Goal: Transaction & Acquisition: Book appointment/travel/reservation

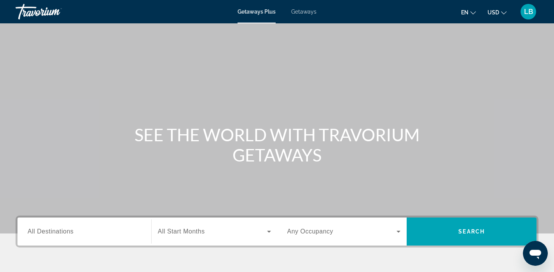
click at [311, 13] on span "Getaways" at bounding box center [303, 12] width 25 height 6
click at [46, 233] on span "All Destinations" at bounding box center [51, 231] width 46 height 7
click at [46, 233] on input "Destination All Destinations" at bounding box center [84, 231] width 113 height 9
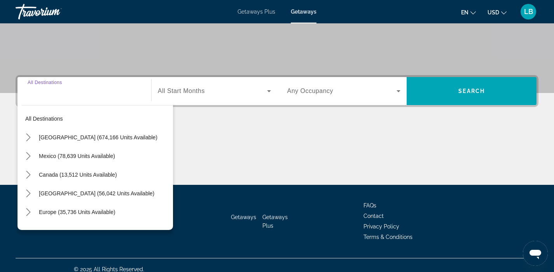
scroll to position [148, 0]
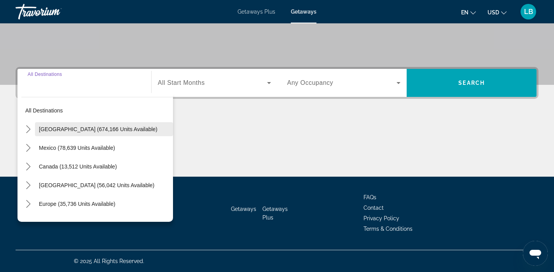
click at [62, 133] on span "Select destination: United States (674,166 units available)" at bounding box center [104, 129] width 138 height 19
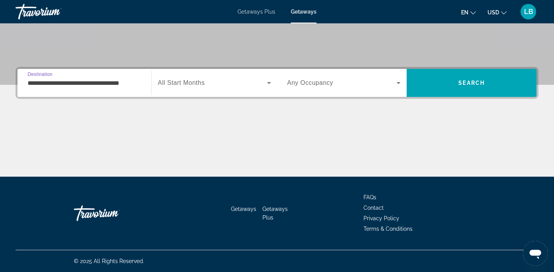
click at [51, 86] on input "**********" at bounding box center [84, 83] width 113 height 9
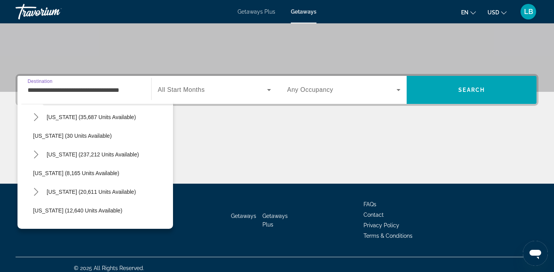
scroll to position [96, 0]
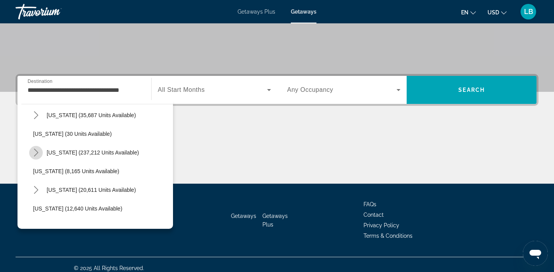
click at [37, 150] on icon "Toggle Florida (237,212 units available) submenu" at bounding box center [36, 152] width 4 height 8
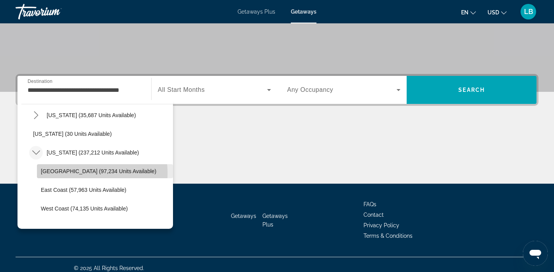
click at [59, 173] on span "Orlando & Disney Area (97,234 units available)" at bounding box center [98, 171] width 115 height 6
type input "**********"
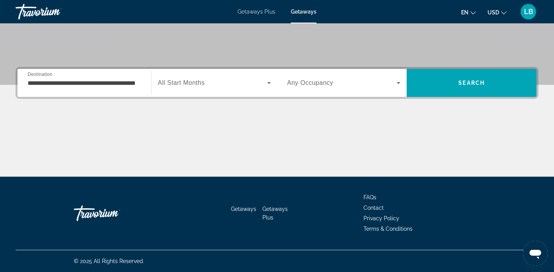
click at [197, 81] on span "All Start Months" at bounding box center [181, 82] width 47 height 7
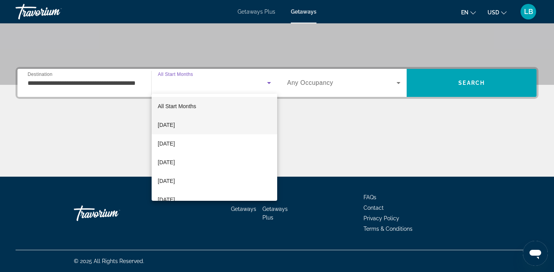
click at [175, 124] on span "October 2025" at bounding box center [166, 124] width 17 height 9
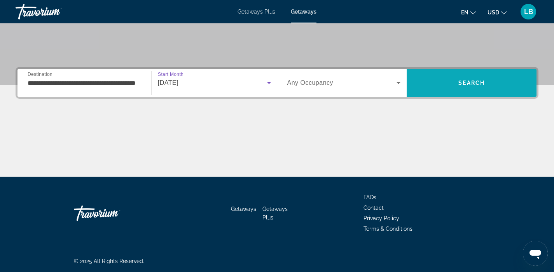
click at [463, 83] on span "Search" at bounding box center [471, 83] width 26 height 6
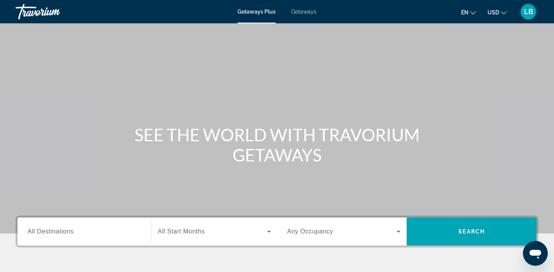
click at [308, 13] on span "Getaways" at bounding box center [303, 12] width 25 height 6
click at [69, 229] on span "All Destinations" at bounding box center [51, 231] width 46 height 7
click at [69, 229] on input "Destination All Destinations" at bounding box center [84, 231] width 113 height 9
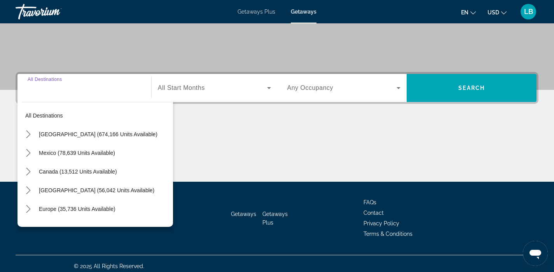
scroll to position [148, 0]
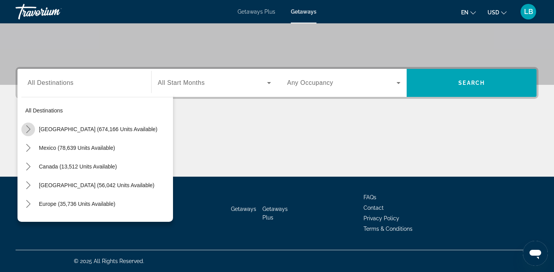
click at [23, 130] on mat-icon "Toggle United States (674,166 units available) submenu" at bounding box center [28, 129] width 14 height 14
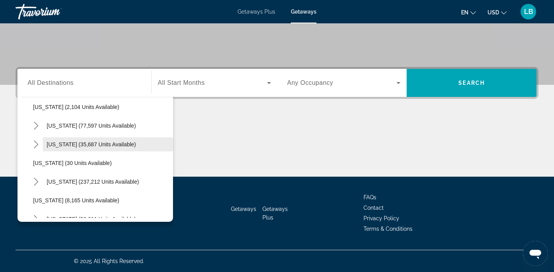
scroll to position [68, 0]
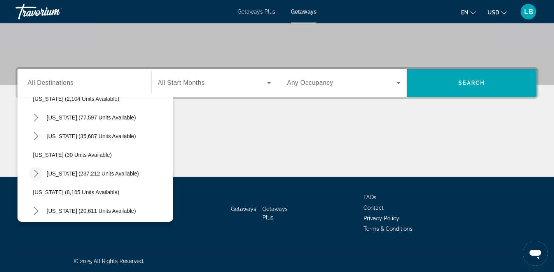
click at [37, 171] on icon "Toggle Florida (237,212 units available) submenu" at bounding box center [36, 173] width 8 height 8
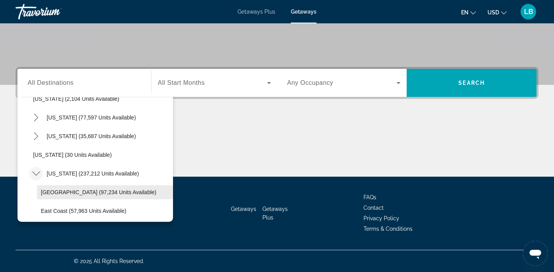
click at [48, 187] on span "Select destination: Orlando & Disney Area (97,234 units available)" at bounding box center [105, 192] width 136 height 19
type input "**********"
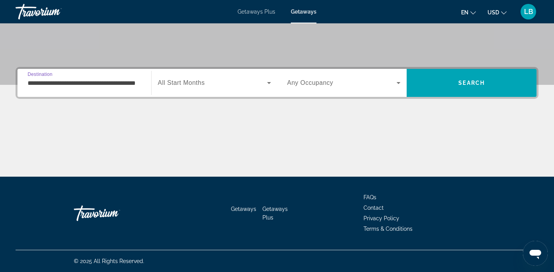
click at [230, 82] on span "Search widget" at bounding box center [212, 82] width 109 height 9
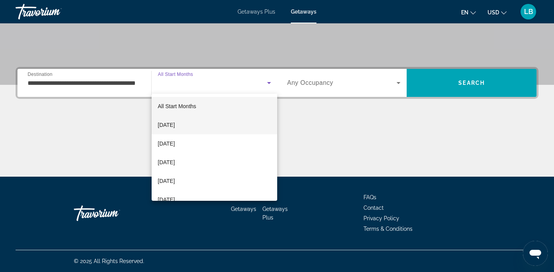
click at [200, 124] on mat-option "October 2025" at bounding box center [215, 124] width 126 height 19
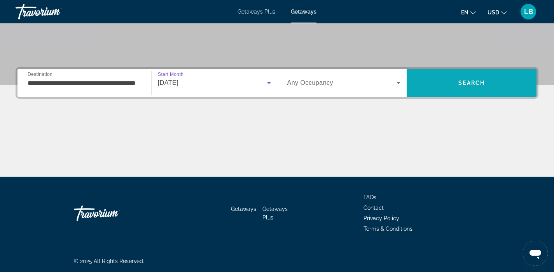
click at [487, 78] on span "Search" at bounding box center [472, 82] width 130 height 19
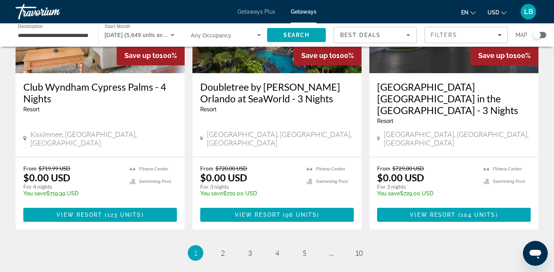
scroll to position [1044, 0]
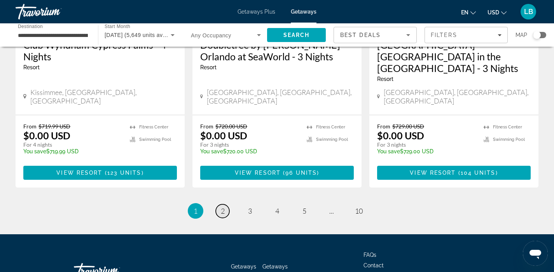
click at [223, 206] on span "2" at bounding box center [223, 210] width 4 height 9
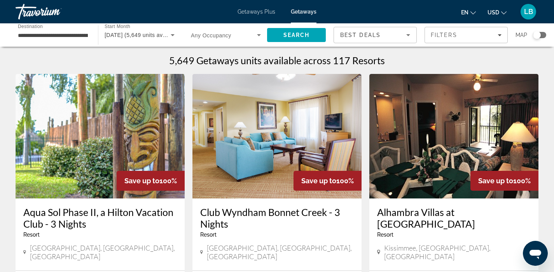
click at [541, 35] on div "Search widget" at bounding box center [539, 35] width 13 height 6
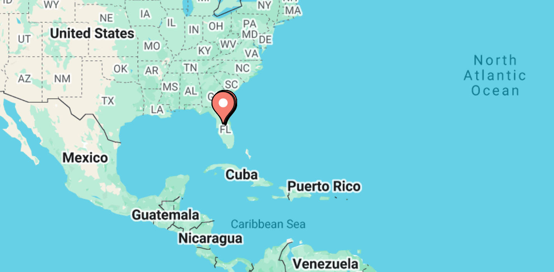
click at [164, 178] on div "To activate drag with keyboard, press Alt + Enter. Once in keyboard drag state,…" at bounding box center [277, 170] width 523 height 233
click at [164, 170] on icon "Main content" at bounding box center [162, 169] width 7 height 10
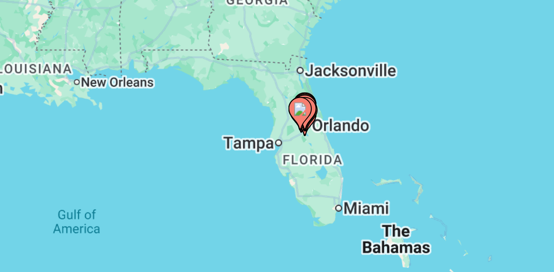
drag, startPoint x: 232, startPoint y: 180, endPoint x: 142, endPoint y: 186, distance: 90.0
click at [142, 186] on div "To activate drag with keyboard, press Alt + Enter. Once in keyboard drag state,…" at bounding box center [277, 170] width 523 height 233
click at [188, 170] on image "Main content" at bounding box center [188, 170] width 5 height 5
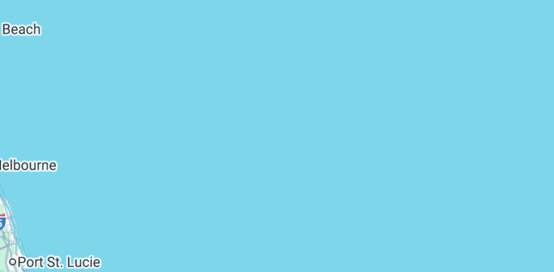
drag, startPoint x: 101, startPoint y: 189, endPoint x: 232, endPoint y: 170, distance: 133.1
click at [232, 170] on div "To activate drag with keyboard, press Alt + Enter. Once in keyboard drag state,…" at bounding box center [277, 170] width 523 height 233
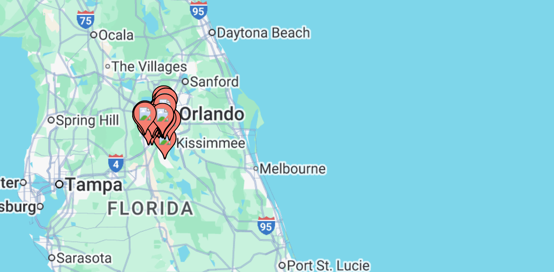
drag, startPoint x: 140, startPoint y: 190, endPoint x: 232, endPoint y: 192, distance: 91.7
click at [232, 192] on div "To activate drag with keyboard, press Alt + Enter. Once in keyboard drag state,…" at bounding box center [277, 170] width 523 height 233
click at [155, 182] on div "To activate drag with keyboard, press Alt + Enter. Once in keyboard drag state,…" at bounding box center [277, 170] width 523 height 233
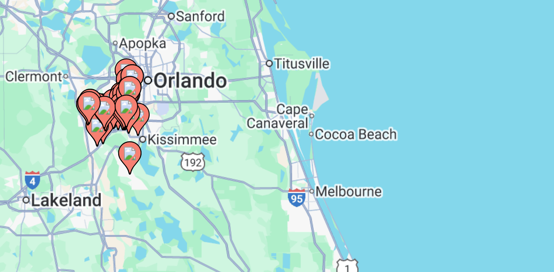
click at [136, 181] on div "To activate drag with keyboard, press Alt + Enter. Once in keyboard drag state,…" at bounding box center [277, 170] width 523 height 233
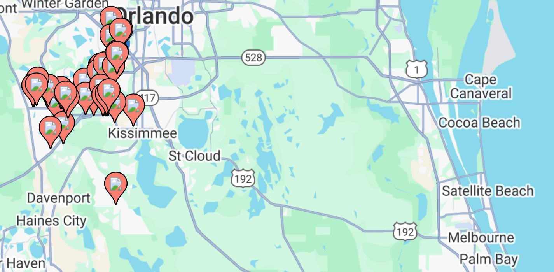
click at [134, 181] on div "To activate drag with keyboard, press Alt + Enter. Once in keyboard drag state,…" at bounding box center [277, 170] width 523 height 233
click at [132, 171] on image "Main content" at bounding box center [133, 168] width 5 height 5
type input "**********"
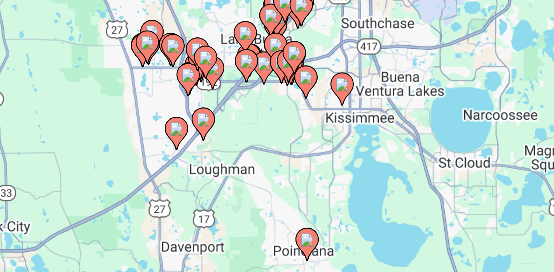
drag, startPoint x: 242, startPoint y: 191, endPoint x: 167, endPoint y: 189, distance: 75.4
click at [167, 189] on div "To activate drag with keyboard, press Alt + Enter. Once in keyboard drag state,…" at bounding box center [277, 170] width 523 height 233
click at [202, 162] on image "Main content" at bounding box center [202, 161] width 5 height 5
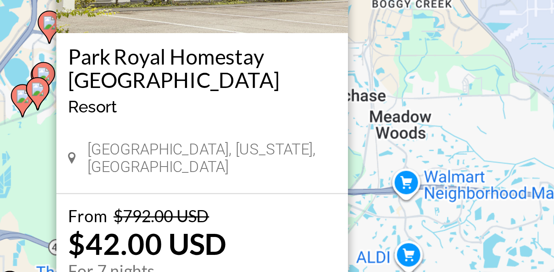
drag, startPoint x: 202, startPoint y: 162, endPoint x: 272, endPoint y: 163, distance: 69.6
click at [272, 163] on div "To activate drag with keyboard, press Alt + Enter. Once in keyboard drag state,…" at bounding box center [277, 170] width 523 height 233
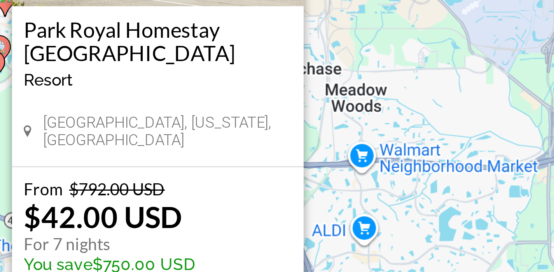
drag, startPoint x: 271, startPoint y: 164, endPoint x: 255, endPoint y: 156, distance: 17.7
click at [255, 156] on div "To activate drag with keyboard, press Alt + Enter. Once in keyboard drag state,…" at bounding box center [277, 170] width 523 height 233
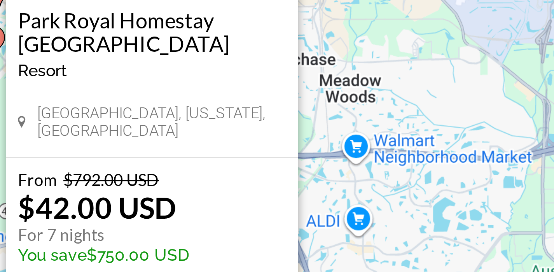
click at [255, 156] on div "To activate drag with keyboard, press Alt + Enter. Once in keyboard drag state,…" at bounding box center [277, 170] width 523 height 233
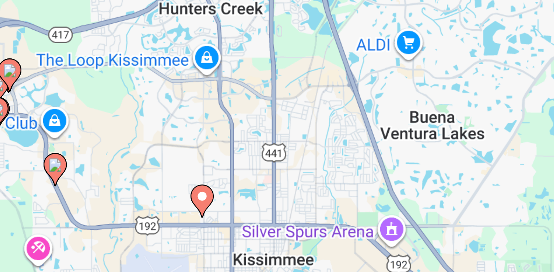
drag, startPoint x: 223, startPoint y: 202, endPoint x: 240, endPoint y: 139, distance: 65.2
click at [240, 139] on div "To activate drag with keyboard, press Alt + Enter. Once in keyboard drag state,…" at bounding box center [277, 170] width 523 height 233
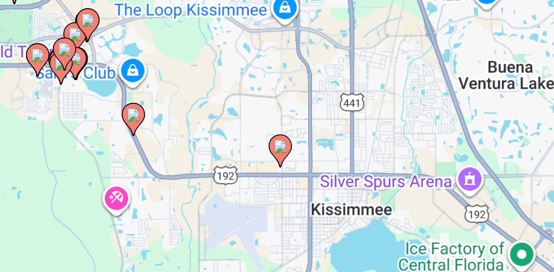
drag, startPoint x: 194, startPoint y: 175, endPoint x: 223, endPoint y: 157, distance: 33.7
click at [223, 157] on div "To activate drag with keyboard, press Alt + Enter. Once in keyboard drag state,…" at bounding box center [277, 170] width 523 height 233
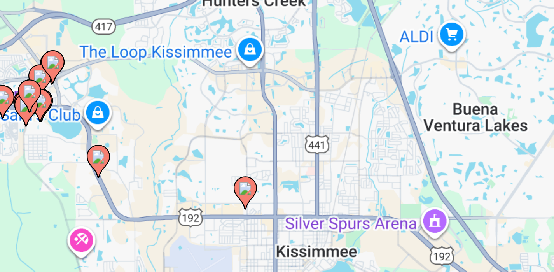
drag, startPoint x: 147, startPoint y: 208, endPoint x: 137, endPoint y: 220, distance: 15.2
click at [137, 220] on div "To activate drag with keyboard, press Alt + Enter. Once in keyboard drag state,…" at bounding box center [277, 170] width 523 height 233
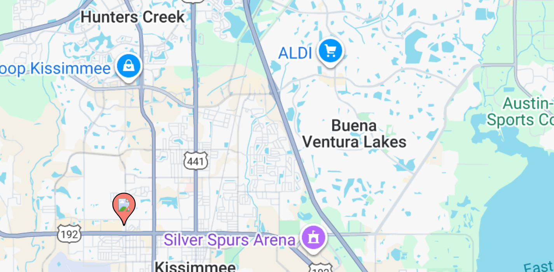
drag, startPoint x: 191, startPoint y: 204, endPoint x: 147, endPoint y: 211, distance: 44.1
click at [147, 211] on div "To activate drag with keyboard, press Alt + Enter. Once in keyboard drag state,…" at bounding box center [277, 170] width 523 height 233
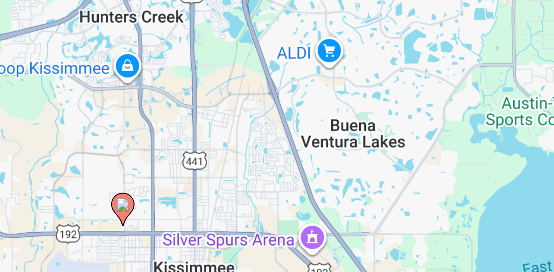
drag, startPoint x: 147, startPoint y: 210, endPoint x: 169, endPoint y: 209, distance: 22.6
click at [150, 210] on div "To activate drag with keyboard, press Alt + Enter. Once in keyboard drag state,…" at bounding box center [277, 170] width 523 height 233
drag, startPoint x: 208, startPoint y: 198, endPoint x: 188, endPoint y: 220, distance: 29.4
click at [188, 220] on div "To activate drag with keyboard, press Alt + Enter. Once in keyboard drag state,…" at bounding box center [277, 170] width 523 height 233
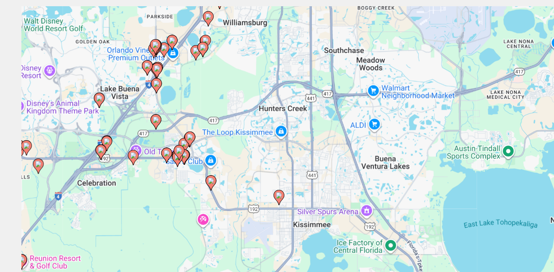
drag, startPoint x: 76, startPoint y: 137, endPoint x: 148, endPoint y: 126, distance: 72.4
click at [148, 126] on div "To activate drag with keyboard, press Alt + Enter. Once in keyboard drag state,…" at bounding box center [277, 170] width 523 height 233
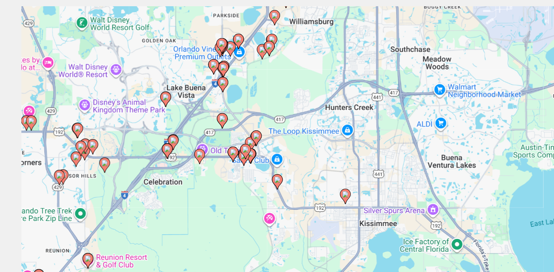
drag, startPoint x: 100, startPoint y: 174, endPoint x: 150, endPoint y: 174, distance: 50.5
click at [150, 174] on div "To activate drag with keyboard, press Alt + Enter. Once in keyboard drag state,…" at bounding box center [277, 170] width 523 height 233
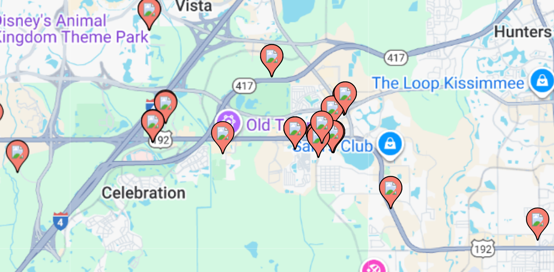
click at [166, 158] on gmp-advanced-marker "Main content" at bounding box center [170, 162] width 8 height 12
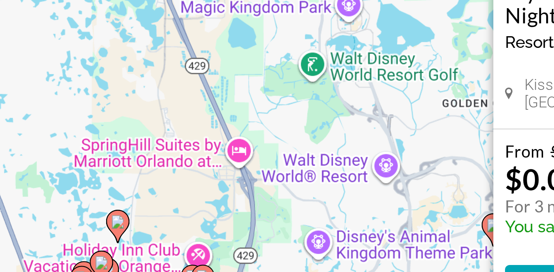
drag, startPoint x: 163, startPoint y: 190, endPoint x: 170, endPoint y: 149, distance: 41.3
click at [170, 149] on div "To activate drag with keyboard, press Alt + Enter. Once in keyboard drag state,…" at bounding box center [277, 170] width 523 height 233
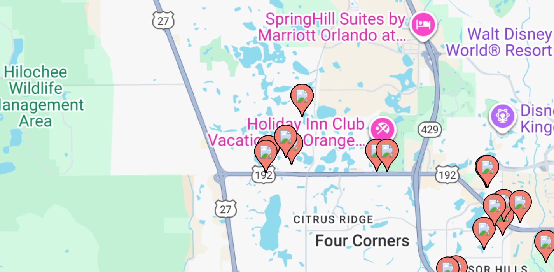
drag, startPoint x: 121, startPoint y: 182, endPoint x: 187, endPoint y: 138, distance: 79.0
click at [187, 138] on div "To activate drag with keyboard, press Alt + Enter. Once in keyboard drag state,…" at bounding box center [277, 170] width 523 height 233
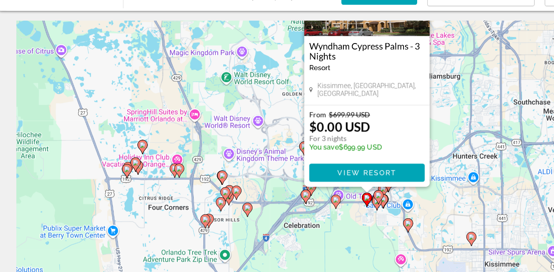
drag, startPoint x: 290, startPoint y: 183, endPoint x: 224, endPoint y: 183, distance: 66.5
click at [223, 183] on div "To activate drag with keyboard, press Alt + Enter. Once in keyboard drag state,…" at bounding box center [277, 170] width 523 height 233
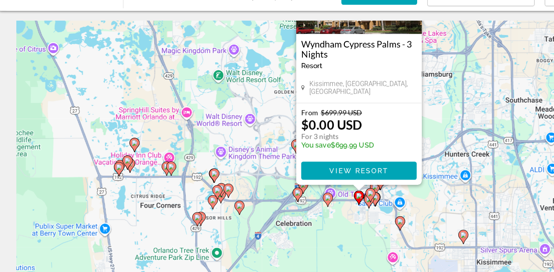
click at [238, 184] on icon "Main content" at bounding box center [237, 183] width 7 height 10
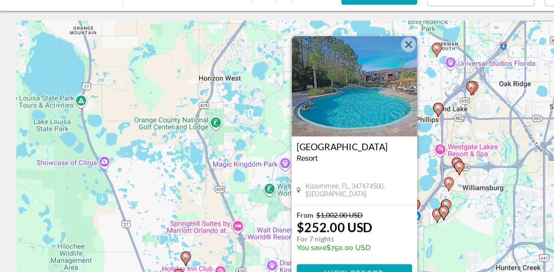
click at [319, 72] on button "Close" at bounding box center [319, 73] width 12 height 12
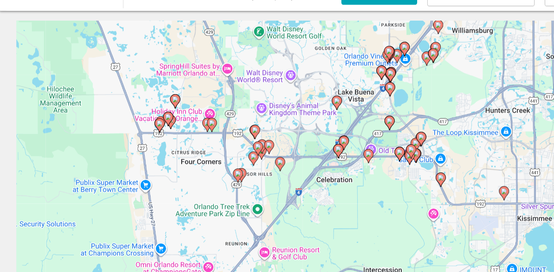
drag, startPoint x: 284, startPoint y: 194, endPoint x: 276, endPoint y: 68, distance: 125.4
click at [276, 68] on div "To activate drag with keyboard, press Alt + Enter. Once in keyboard drag state,…" at bounding box center [277, 170] width 523 height 233
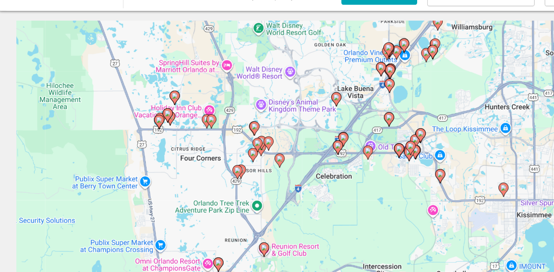
click at [281, 145] on div "To activate drag with keyboard, press Alt + Enter. Once in keyboard drag state,…" at bounding box center [277, 170] width 523 height 233
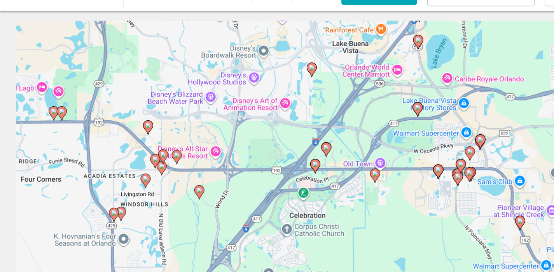
click at [281, 145] on div "To activate drag with keyboard, press Alt + Enter. Once in keyboard drag state,…" at bounding box center [277, 170] width 523 height 233
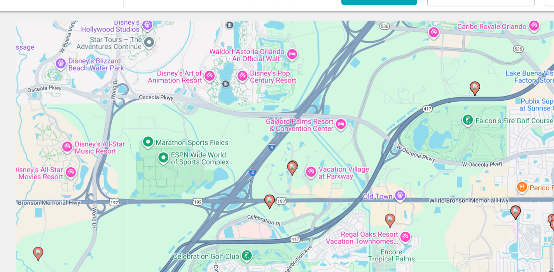
click at [230, 171] on gmp-advanced-marker "Main content" at bounding box center [229, 169] width 8 height 12
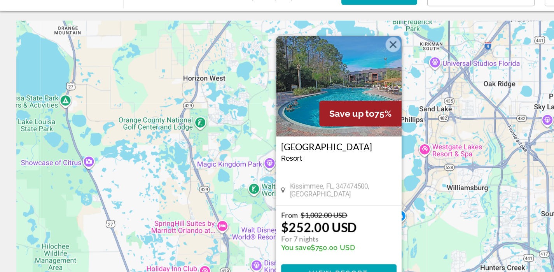
click at [308, 73] on button "Close" at bounding box center [307, 73] width 12 height 12
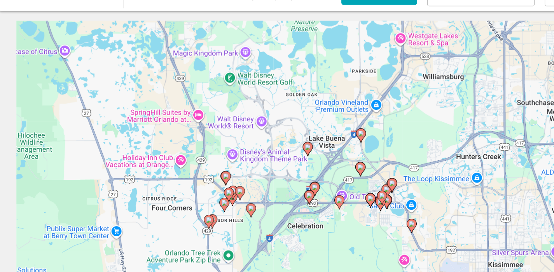
drag, startPoint x: 293, startPoint y: 205, endPoint x: 274, endPoint y: 118, distance: 89.1
click at [274, 118] on div "To activate drag with keyboard, press Alt + Enter. Once in keyboard drag state,…" at bounding box center [277, 170] width 523 height 233
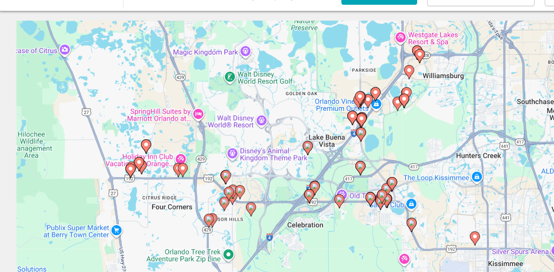
click at [258, 184] on div "To activate drag with keyboard, press Alt + Enter. Once in keyboard drag state,…" at bounding box center [277, 170] width 523 height 233
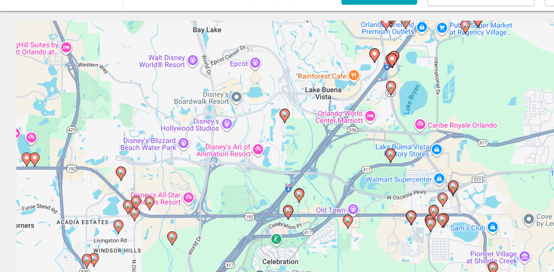
click at [258, 184] on div "To activate drag with keyboard, press Alt + Enter. Once in keyboard drag state,…" at bounding box center [277, 170] width 523 height 233
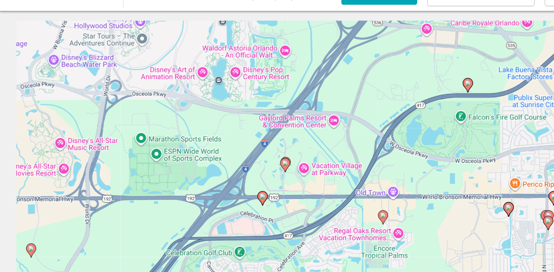
drag, startPoint x: 258, startPoint y: 184, endPoint x: 273, endPoint y: 144, distance: 43.2
click at [273, 144] on div "To activate drag with keyboard, press Alt + Enter. Once in keyboard drag state,…" at bounding box center [277, 170] width 523 height 233
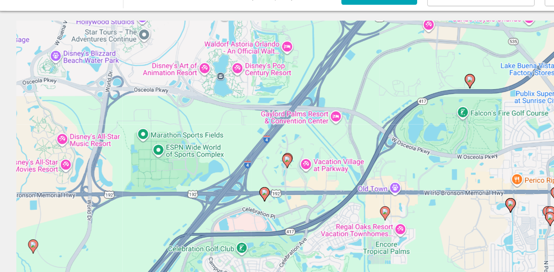
click at [248, 157] on div "To activate drag with keyboard, press Alt + Enter. Once in keyboard drag state,…" at bounding box center [277, 170] width 523 height 233
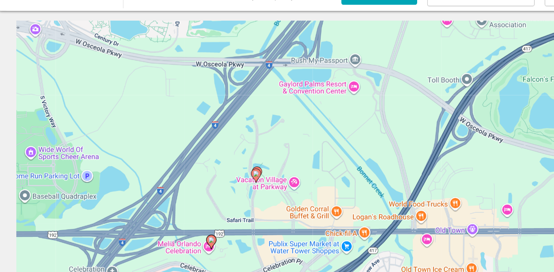
click at [166, 226] on icon "Main content" at bounding box center [165, 225] width 7 height 10
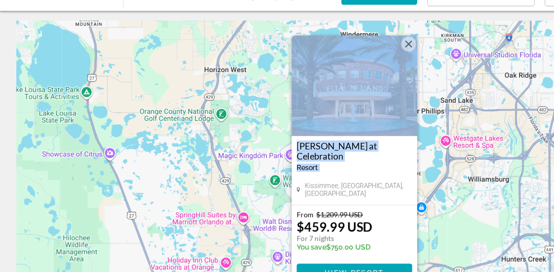
drag, startPoint x: 282, startPoint y: 163, endPoint x: 285, endPoint y: 97, distance: 66.2
click at [285, 97] on div "Melia Orlando at Celebration Resort - This is an adults only resort Kissimmee, …" at bounding box center [277, 131] width 97 height 131
click at [320, 72] on button "Close" at bounding box center [319, 72] width 12 height 12
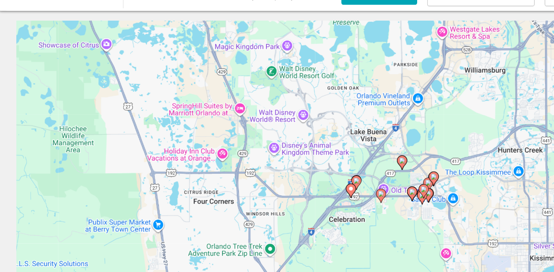
drag, startPoint x: 274, startPoint y: 191, endPoint x: 270, endPoint y: 104, distance: 87.1
click at [270, 103] on div "To activate drag with keyboard, press Alt + Enter. Once in keyboard drag state,…" at bounding box center [277, 170] width 523 height 233
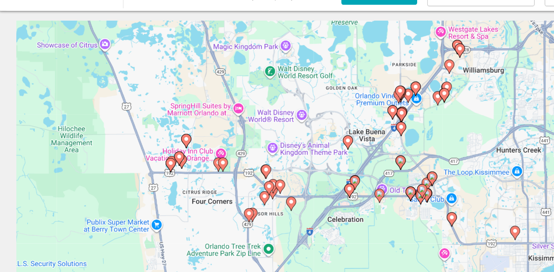
click at [313, 163] on image "Main content" at bounding box center [313, 162] width 5 height 5
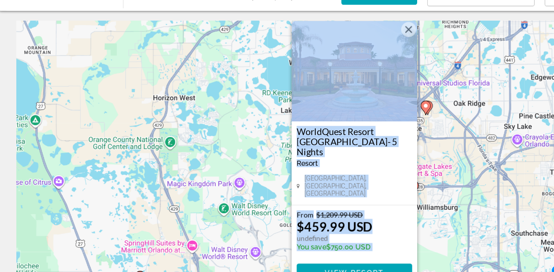
click at [319, 67] on button "Close" at bounding box center [319, 61] width 12 height 12
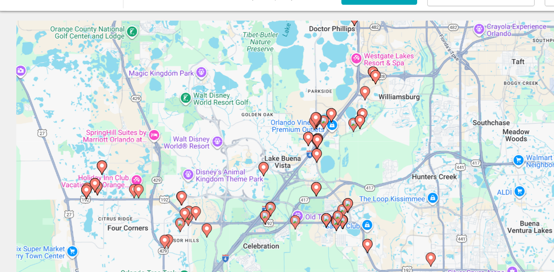
drag, startPoint x: 283, startPoint y: 178, endPoint x: 249, endPoint y: 85, distance: 98.7
click at [249, 85] on div "To activate drag with keyboard, press Alt + Enter. Once in keyboard drag state,…" at bounding box center [277, 170] width 523 height 233
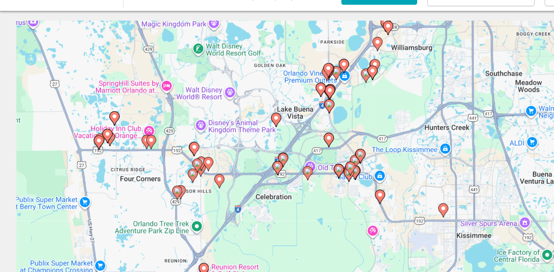
drag, startPoint x: 225, startPoint y: 180, endPoint x: 239, endPoint y: 143, distance: 39.8
click at [239, 143] on div "To activate drag with keyboard, press Alt + Enter. Once in keyboard drag state,…" at bounding box center [277, 170] width 523 height 233
click at [256, 147] on image "Main content" at bounding box center [257, 145] width 5 height 5
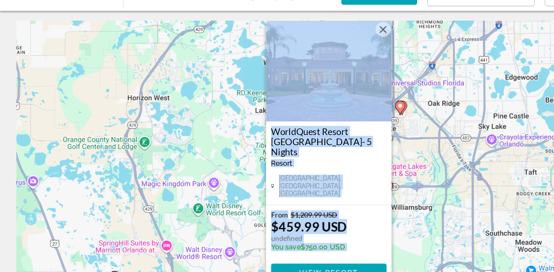
click at [300, 67] on button "Close" at bounding box center [299, 61] width 12 height 12
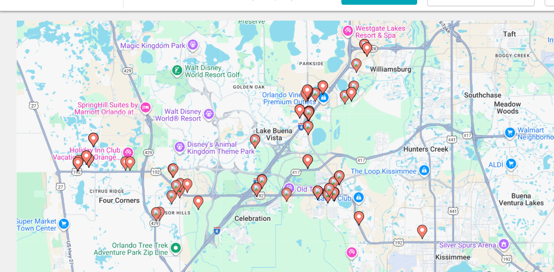
drag, startPoint x: 243, startPoint y: 188, endPoint x: 227, endPoint y: 80, distance: 109.3
click at [227, 80] on div "To activate drag with keyboard, press Alt + Enter. Once in keyboard drag state,…" at bounding box center [277, 170] width 523 height 233
click at [242, 163] on image "Main content" at bounding box center [241, 161] width 5 height 5
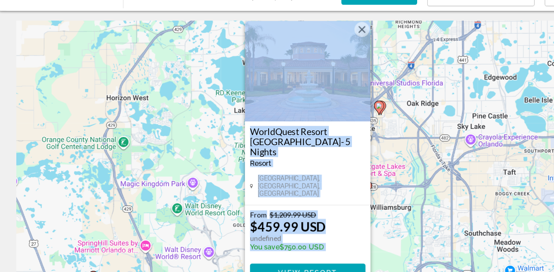
click at [281, 67] on button "Close" at bounding box center [283, 61] width 12 height 12
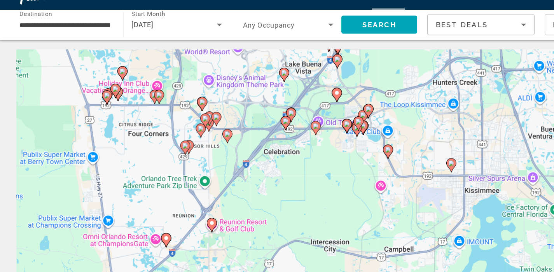
drag, startPoint x: 218, startPoint y: 203, endPoint x: 241, endPoint y: 5, distance: 199.9
click at [241, 0] on html "**********" at bounding box center [277, 136] width 554 height 272
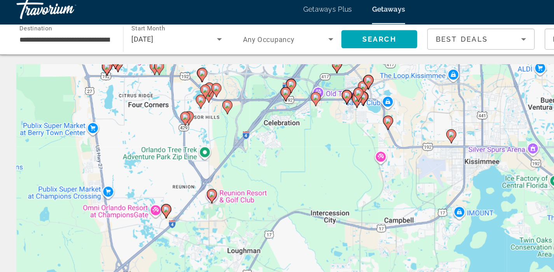
click at [230, 70] on image "Main content" at bounding box center [228, 69] width 5 height 5
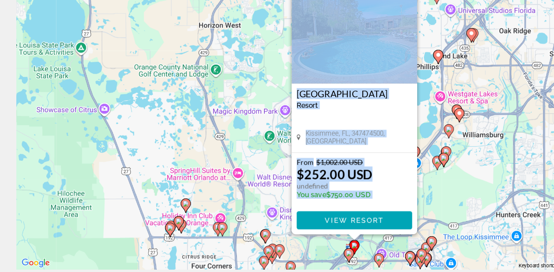
scroll to position [18, 0]
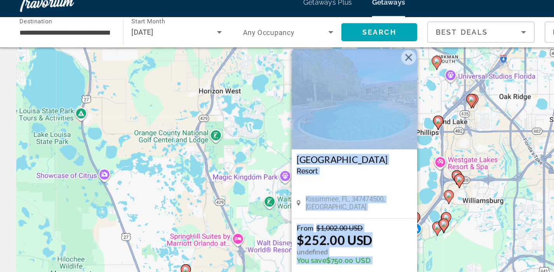
click at [318, 56] on button "Close" at bounding box center [319, 55] width 12 height 12
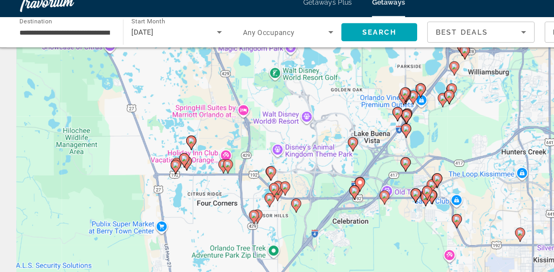
drag, startPoint x: 270, startPoint y: 161, endPoint x: 275, endPoint y: 52, distance: 108.9
click at [275, 52] on div "To activate drag with keyboard, press Alt + Enter. Once in keyboard drag state,…" at bounding box center [277, 152] width 523 height 233
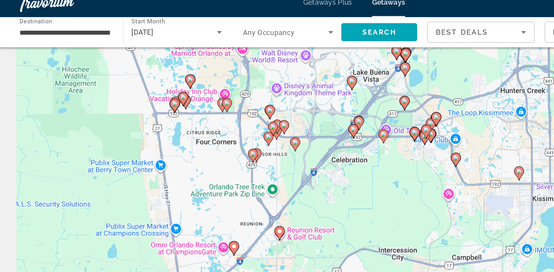
drag, startPoint x: 297, startPoint y: 147, endPoint x: 296, endPoint y: 99, distance: 47.8
click at [296, 99] on div "To activate drag with keyboard, press Alt + Enter. Once in keyboard drag state,…" at bounding box center [277, 152] width 523 height 233
click at [293, 106] on div "To activate drag with keyboard, press Alt + Enter. Once in keyboard drag state,…" at bounding box center [277, 152] width 523 height 233
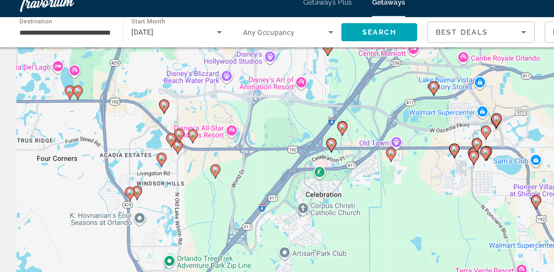
click at [293, 106] on div "To activate drag with keyboard, press Alt + Enter. Once in keyboard drag state,…" at bounding box center [277, 152] width 523 height 233
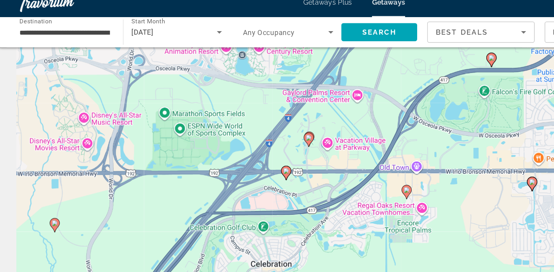
click at [319, 158] on image "Main content" at bounding box center [317, 157] width 5 height 5
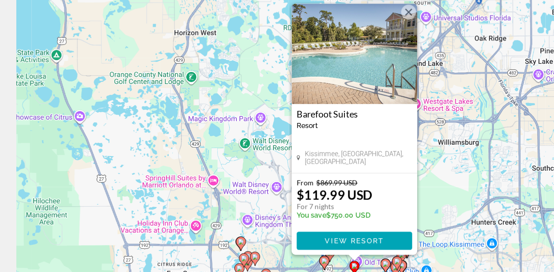
scroll to position [8, 0]
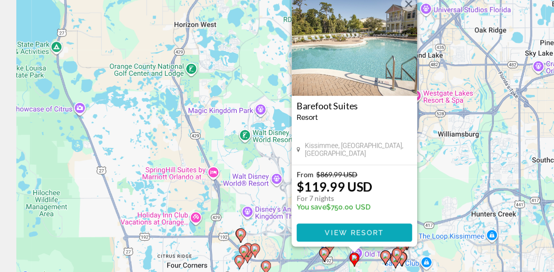
click at [284, 239] on span "View Resort" at bounding box center [277, 241] width 46 height 6
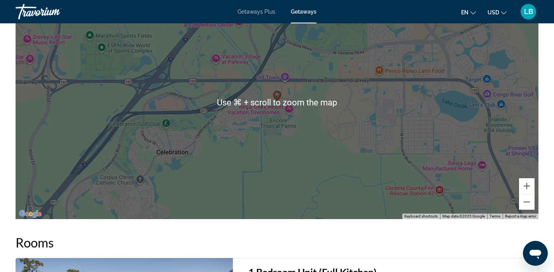
scroll to position [1101, 0]
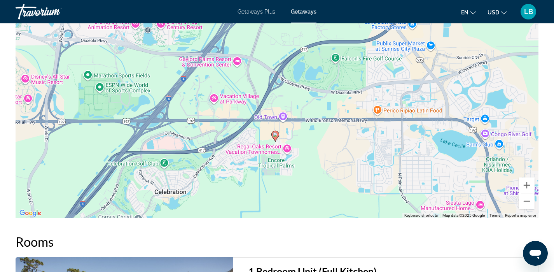
drag, startPoint x: 295, startPoint y: 143, endPoint x: 292, endPoint y: 191, distance: 48.3
click at [292, 191] on div "To activate drag with keyboard, press Alt + Enter. Once in keyboard drag state,…" at bounding box center [277, 101] width 523 height 233
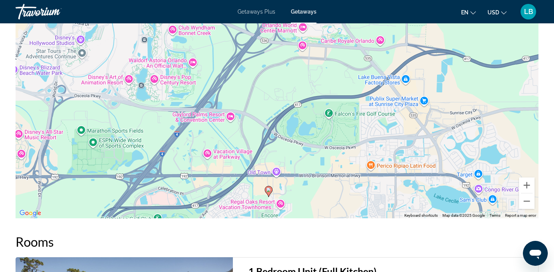
drag, startPoint x: 337, startPoint y: 110, endPoint x: 331, endPoint y: 160, distance: 50.1
click at [331, 160] on div "To activate drag with keyboard, press Alt + Enter. Once in keyboard drag state,…" at bounding box center [277, 101] width 523 height 233
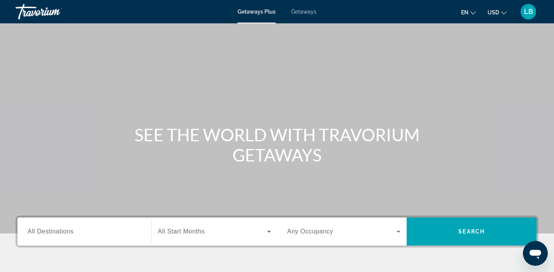
click at [306, 14] on span "Getaways" at bounding box center [303, 12] width 25 height 6
click at [69, 228] on span "All Destinations" at bounding box center [51, 231] width 46 height 7
click at [69, 227] on input "Destination All Destinations" at bounding box center [84, 231] width 113 height 9
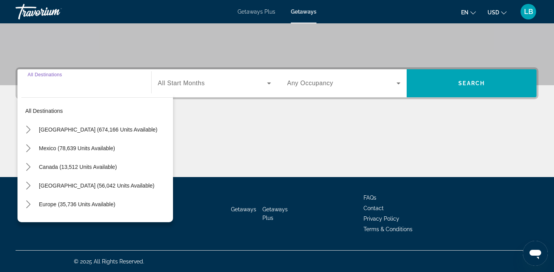
scroll to position [148, 0]
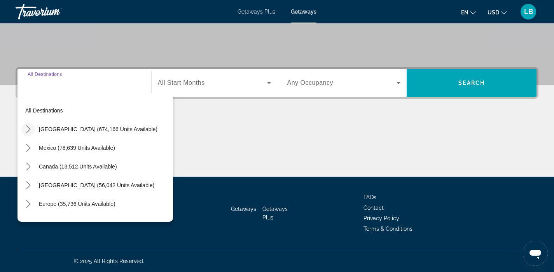
click at [30, 129] on icon "Toggle United States (674,166 units available) submenu" at bounding box center [28, 129] width 4 height 8
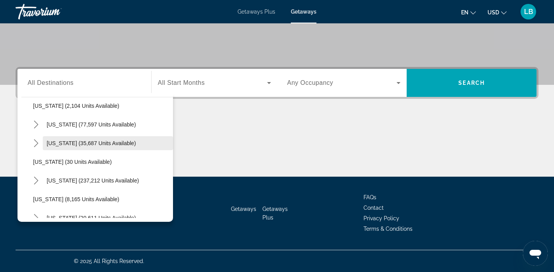
scroll to position [61, 0]
click at [37, 179] on icon "Toggle Florida (237,212 units available) submenu" at bounding box center [36, 180] width 4 height 8
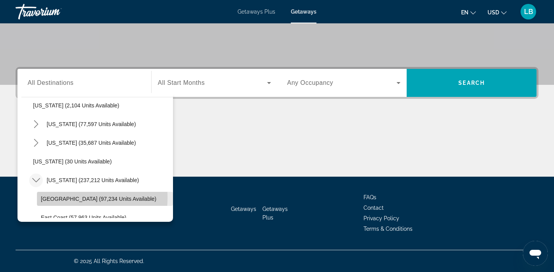
click at [47, 197] on span "Orlando & Disney Area (97,234 units available)" at bounding box center [98, 198] width 115 height 6
type input "**********"
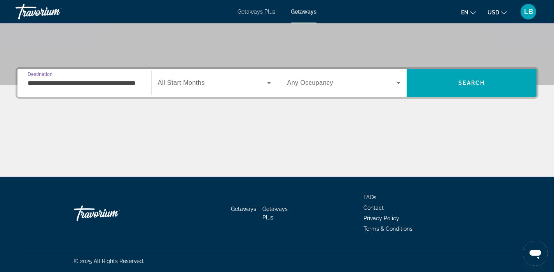
click at [193, 87] on span "Search widget" at bounding box center [212, 82] width 109 height 9
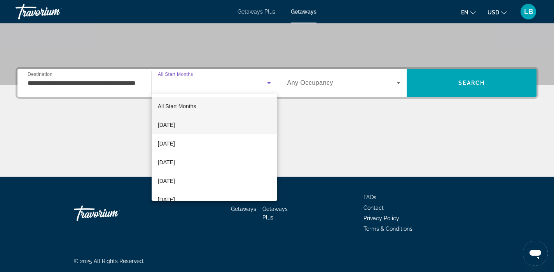
click at [175, 122] on span "October 2025" at bounding box center [166, 124] width 17 height 9
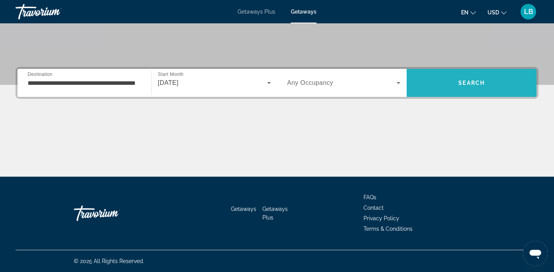
click at [463, 86] on span "Search" at bounding box center [471, 83] width 26 height 6
